Goal: Task Accomplishment & Management: Manage account settings

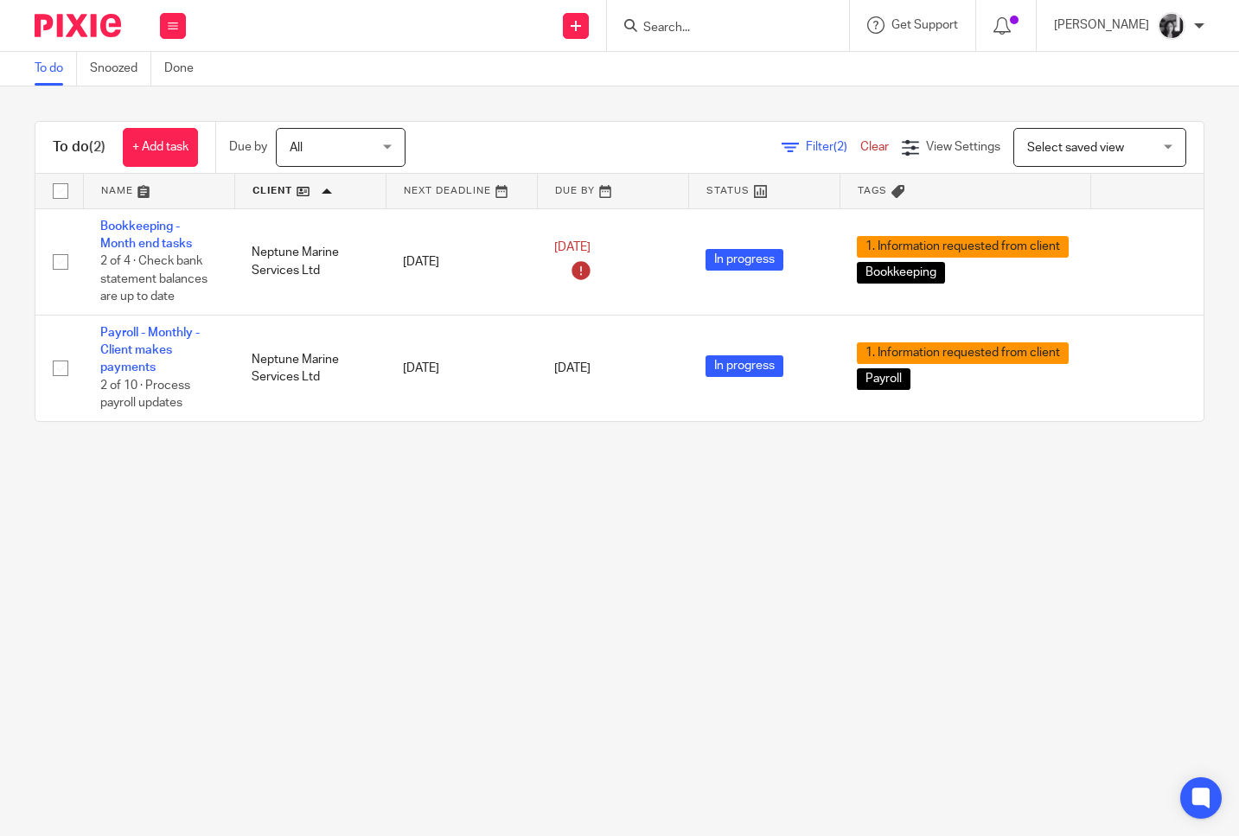
click at [806, 143] on span "Filter (2)" at bounding box center [833, 147] width 54 height 12
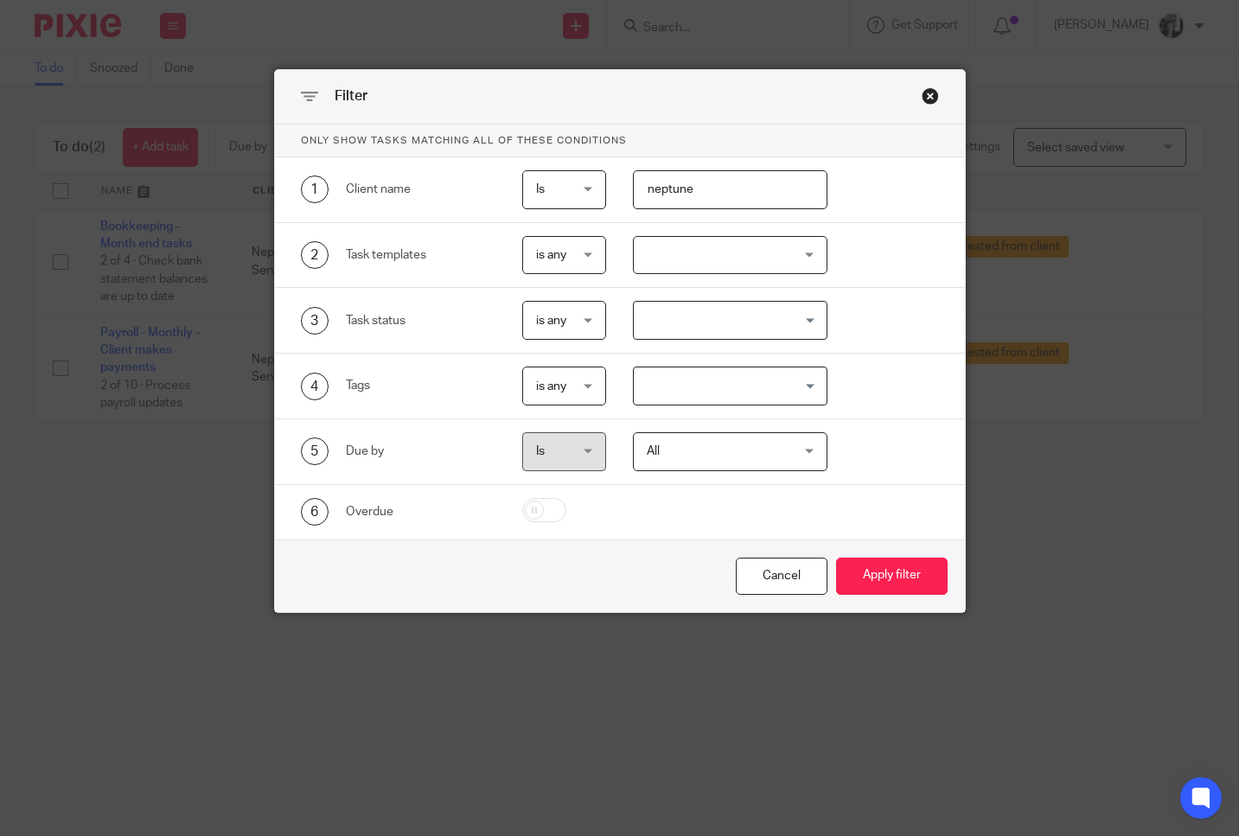
click at [606, 188] on div "neptune" at bounding box center [716, 189] width 221 height 39
type input "red"
click at [836, 557] on button "Apply filter" at bounding box center [891, 575] width 111 height 37
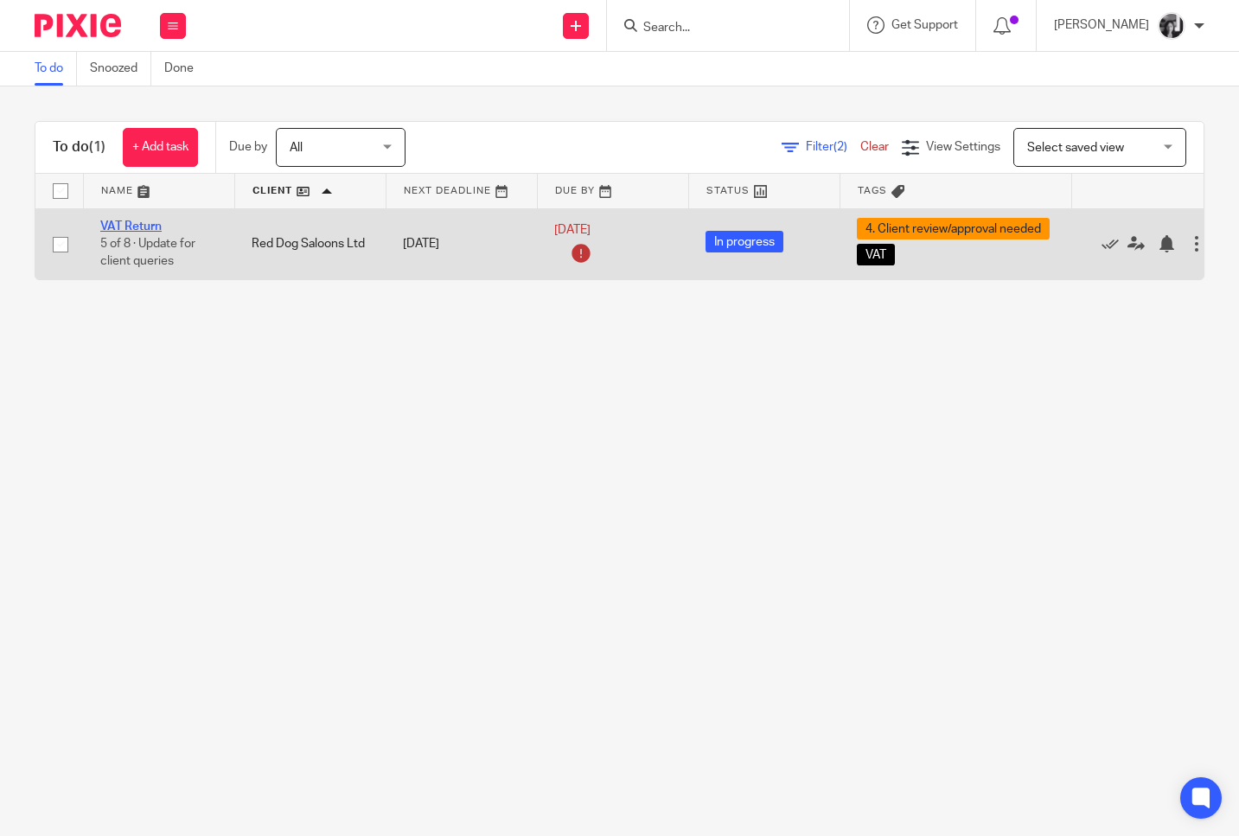
click at [145, 225] on link "VAT Return" at bounding box center [130, 226] width 61 height 12
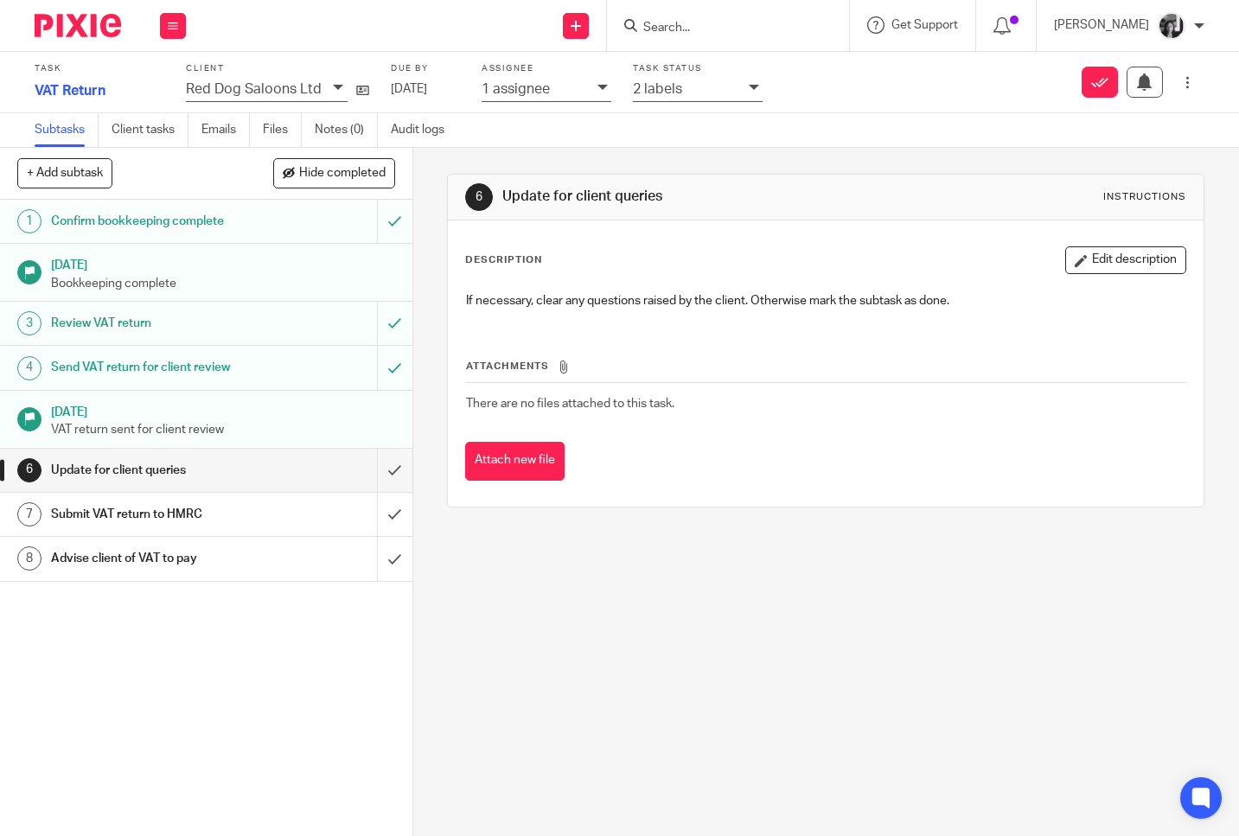
click at [749, 91] on icon at bounding box center [753, 87] width 10 height 10
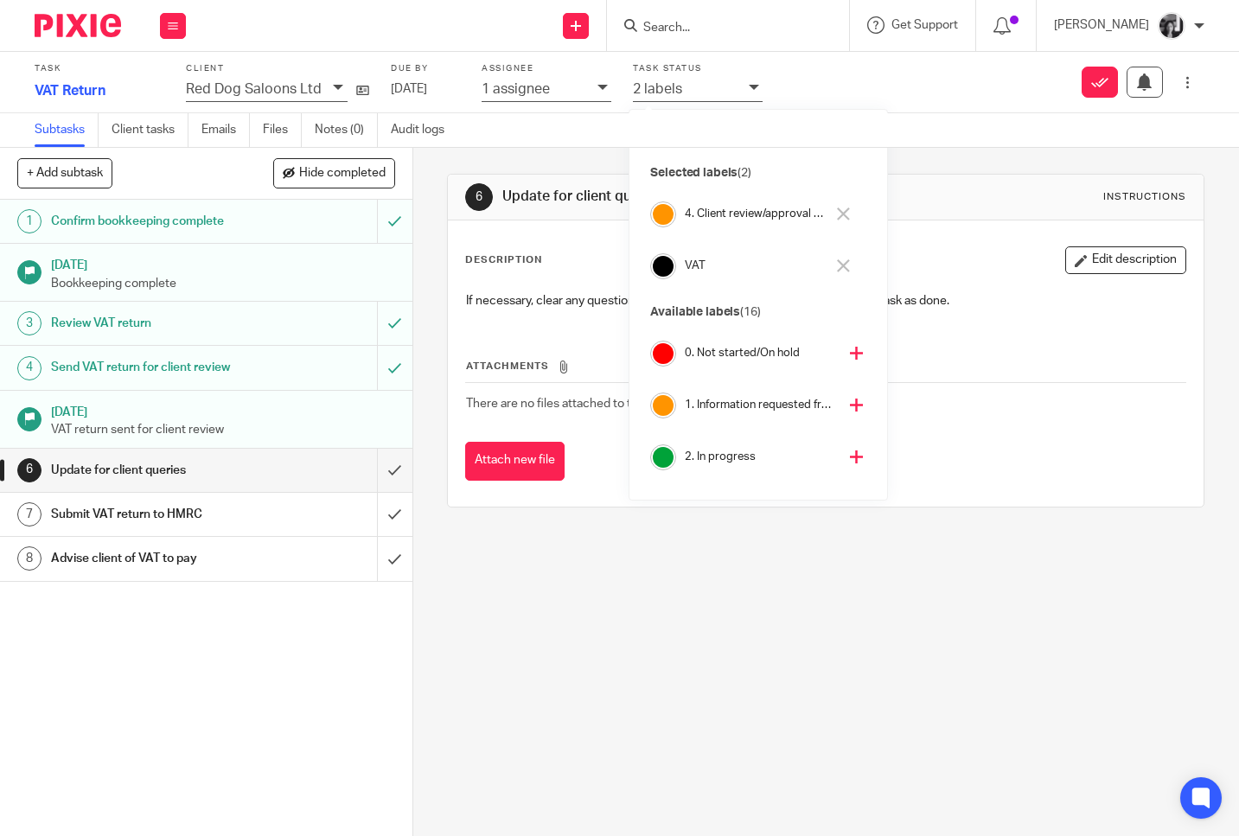
click at [844, 215] on icon at bounding box center [843, 213] width 13 height 13
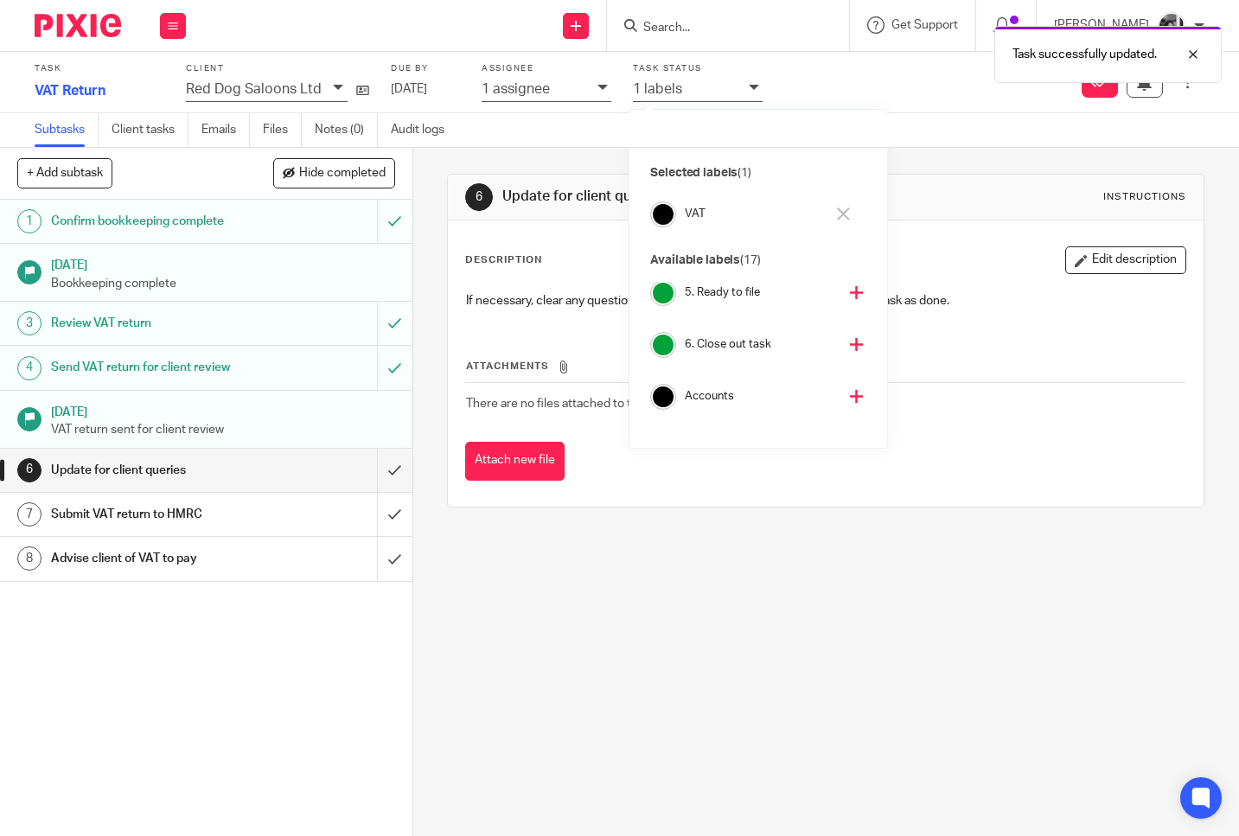
scroll to position [271, 0]
click at [850, 340] on icon at bounding box center [856, 340] width 13 height 13
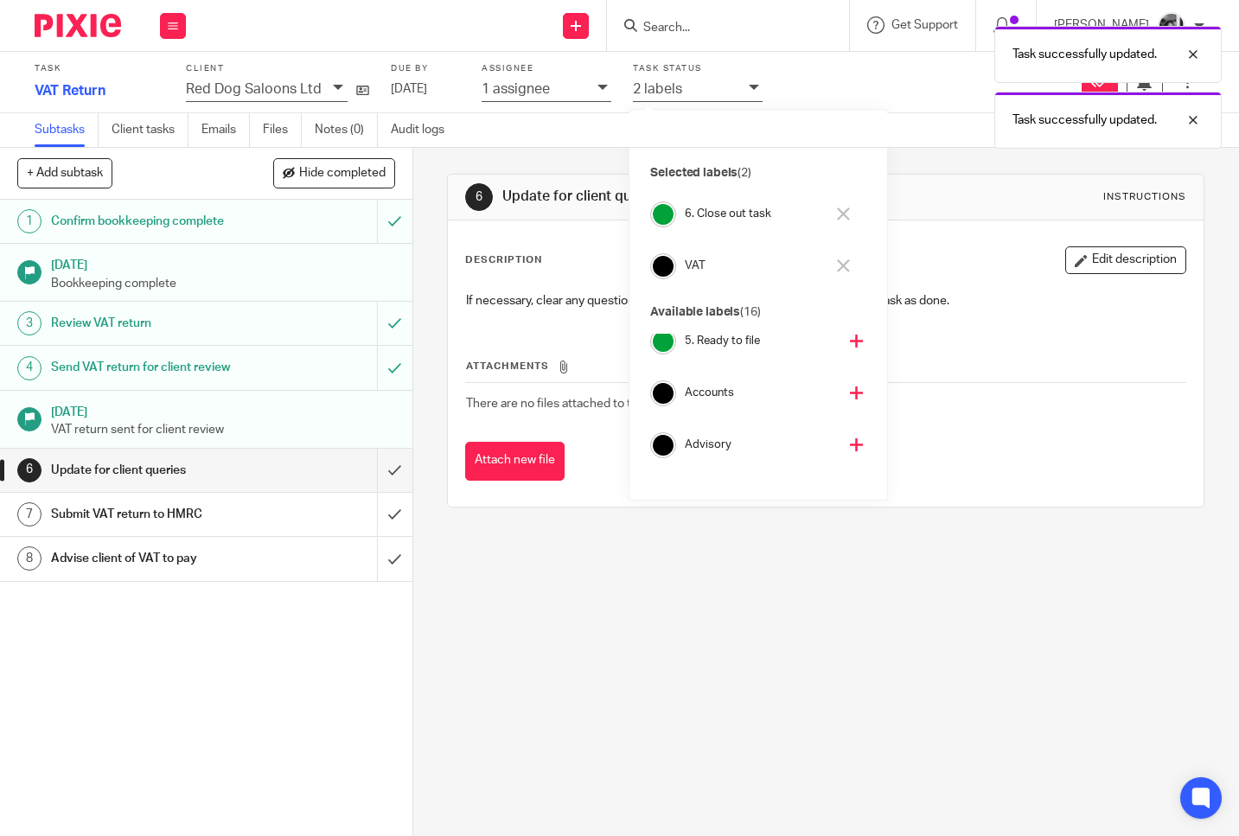
click at [430, 353] on div "6 Update for client queries Instructions Description Edit description If necess…" at bounding box center [825, 492] width 825 height 688
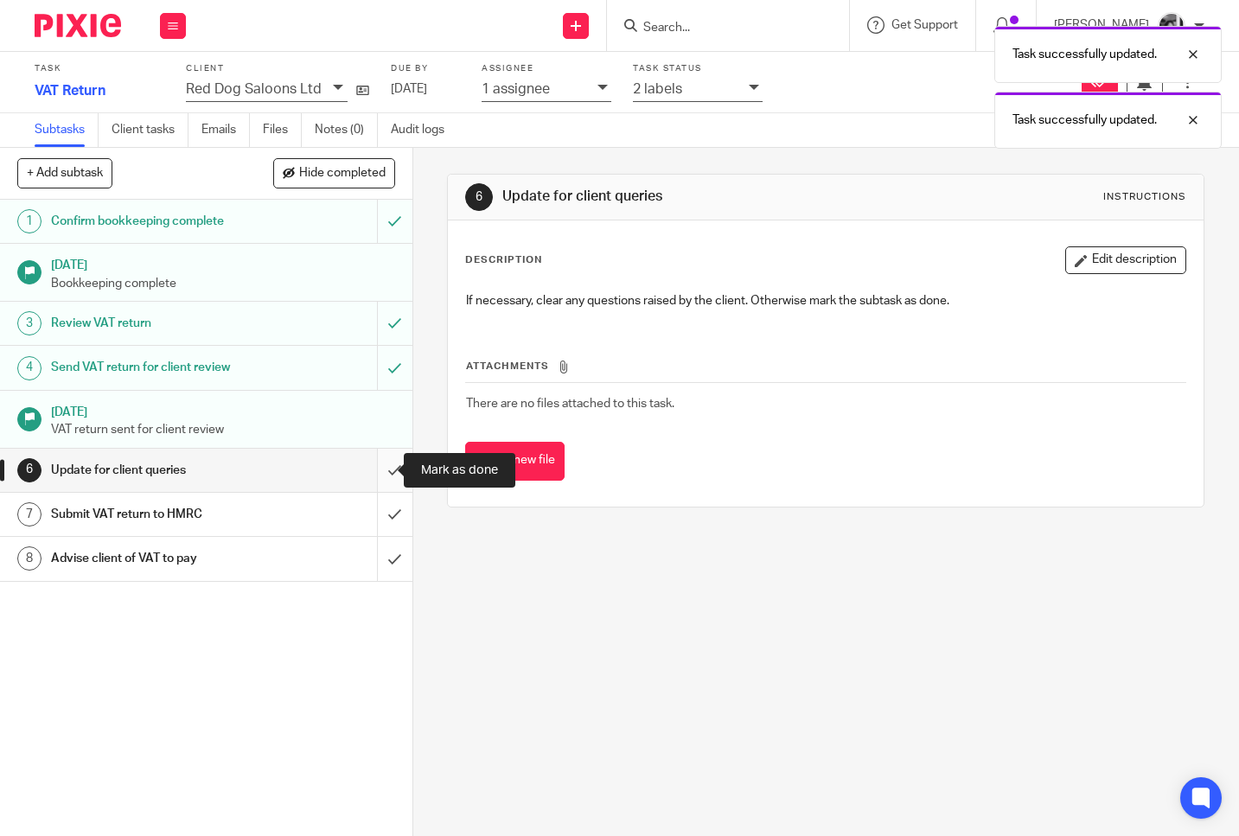
click at [380, 470] on input "submit" at bounding box center [206, 470] width 412 height 43
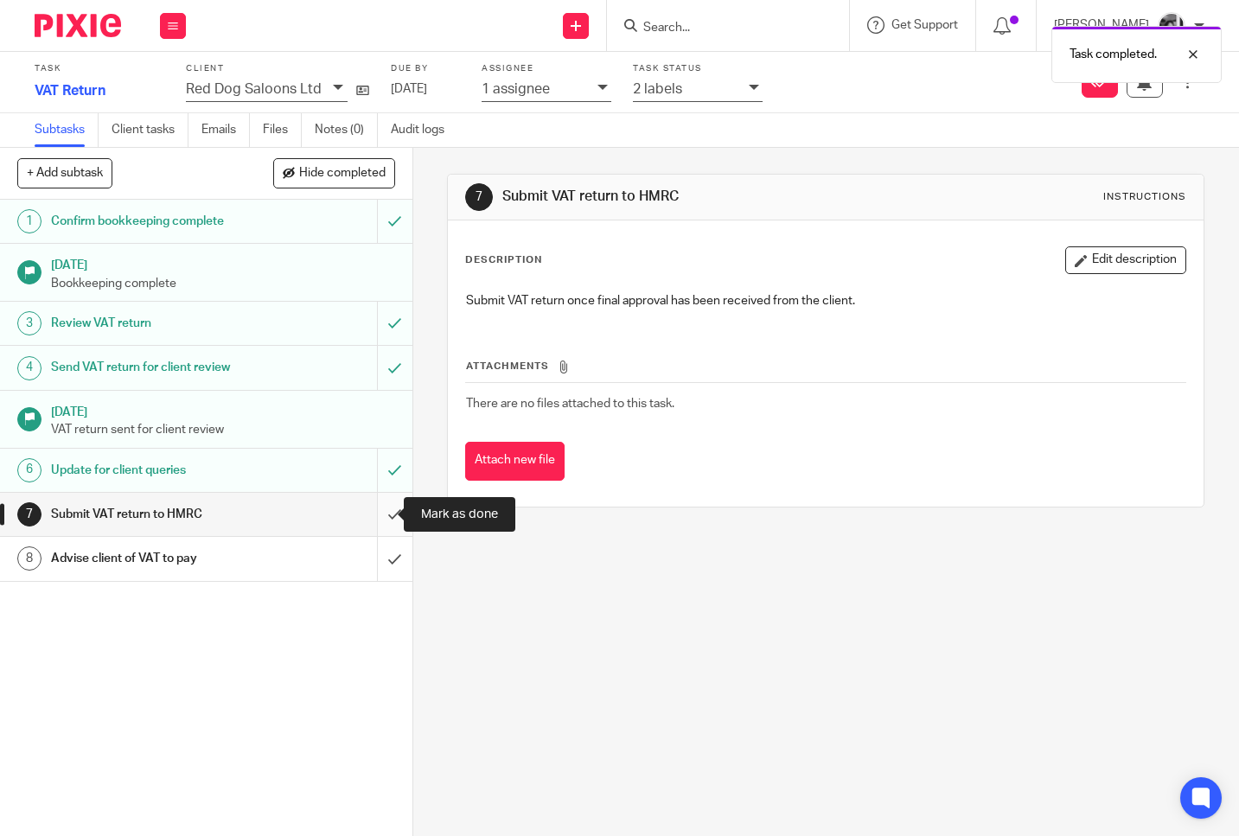
click at [381, 507] on input "submit" at bounding box center [206, 514] width 412 height 43
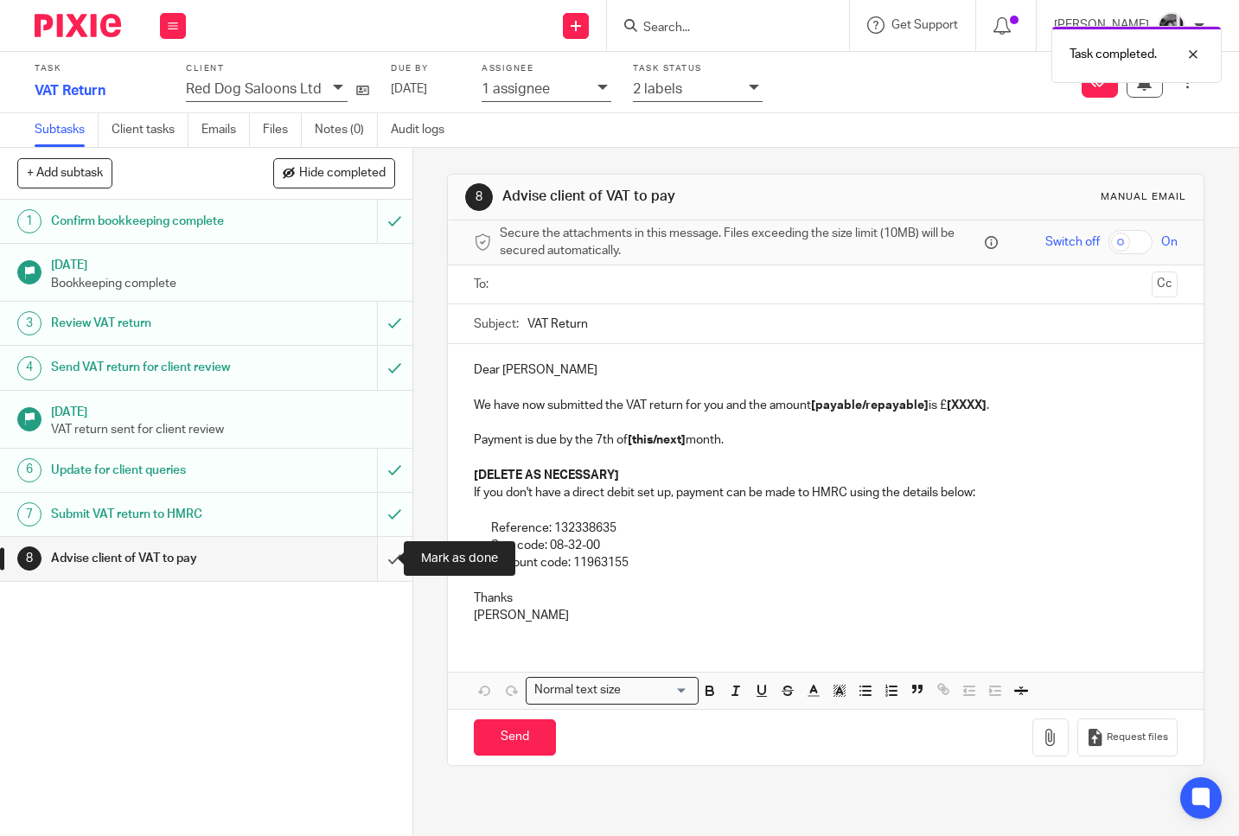
click at [371, 563] on input "submit" at bounding box center [206, 558] width 412 height 43
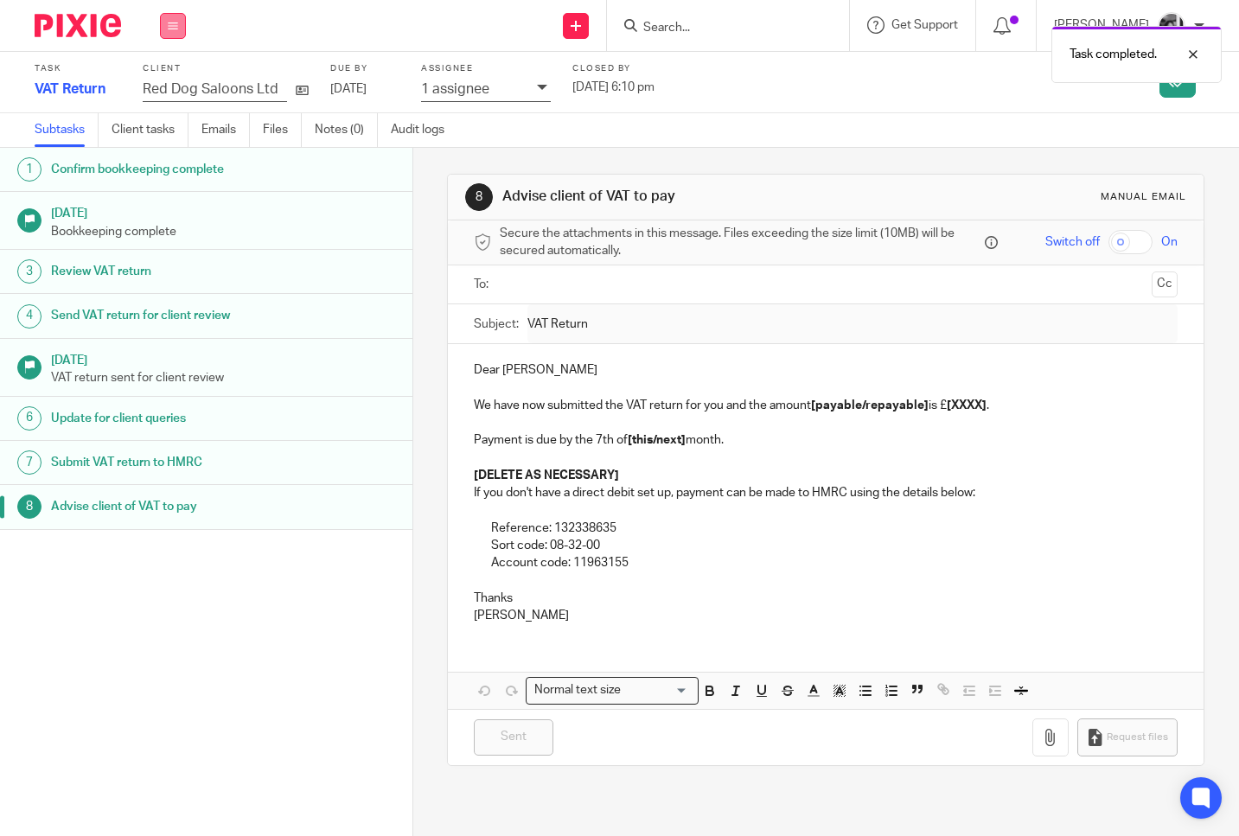
click at [175, 29] on icon at bounding box center [173, 26] width 10 height 10
click at [169, 80] on link "Work" at bounding box center [165, 80] width 30 height 12
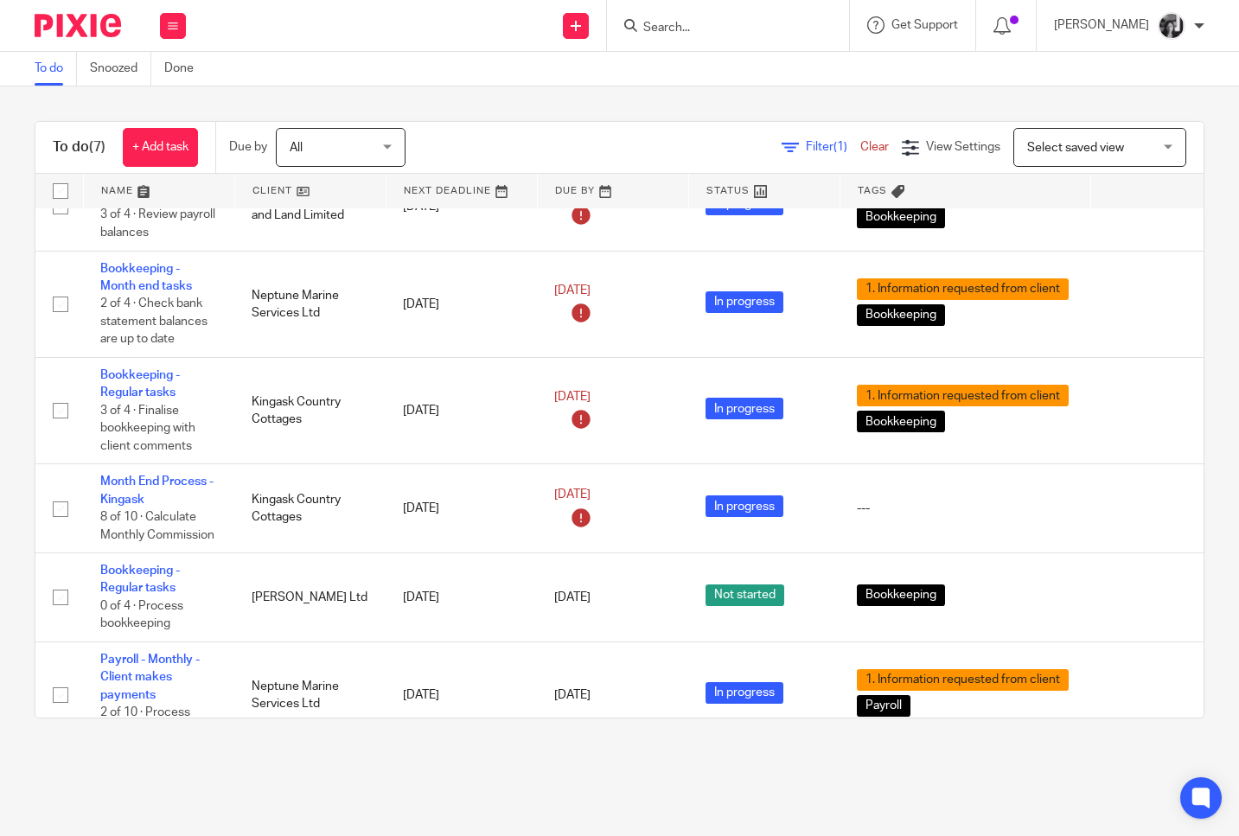
scroll to position [211, 0]
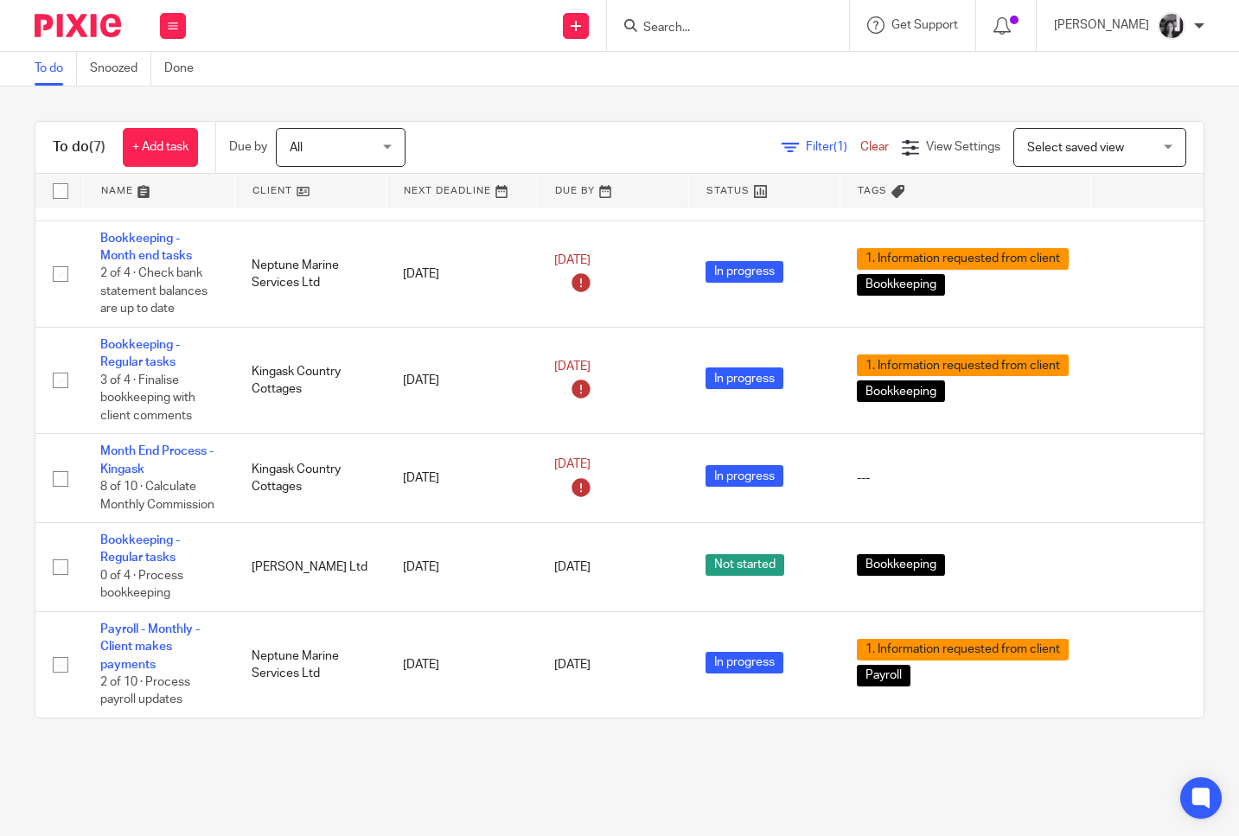
click at [279, 190] on link at bounding box center [310, 191] width 150 height 35
